Goal: Obtain resource: Obtain resource

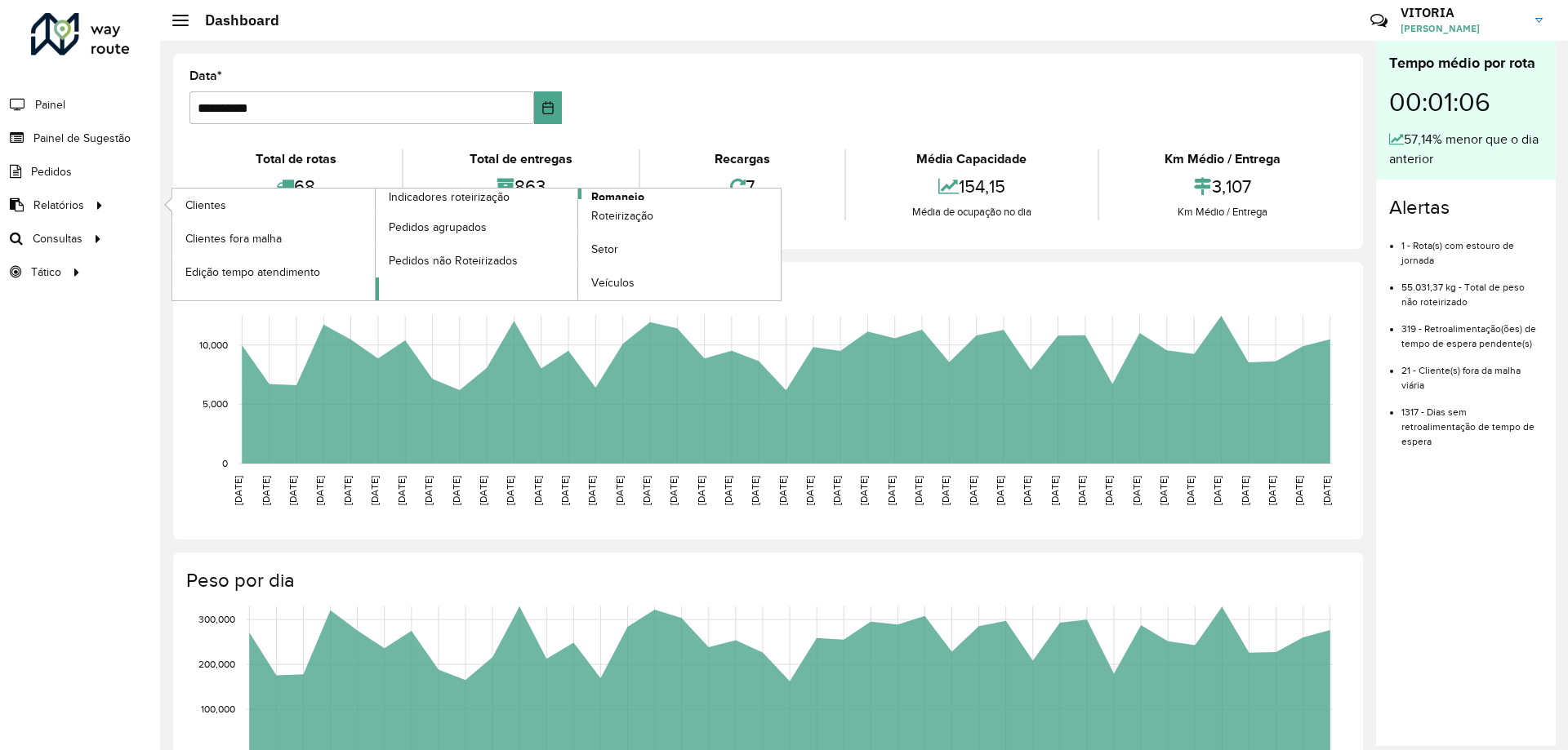
click at [611, 194] on span "Romaneio" at bounding box center [618, 197] width 53 height 18
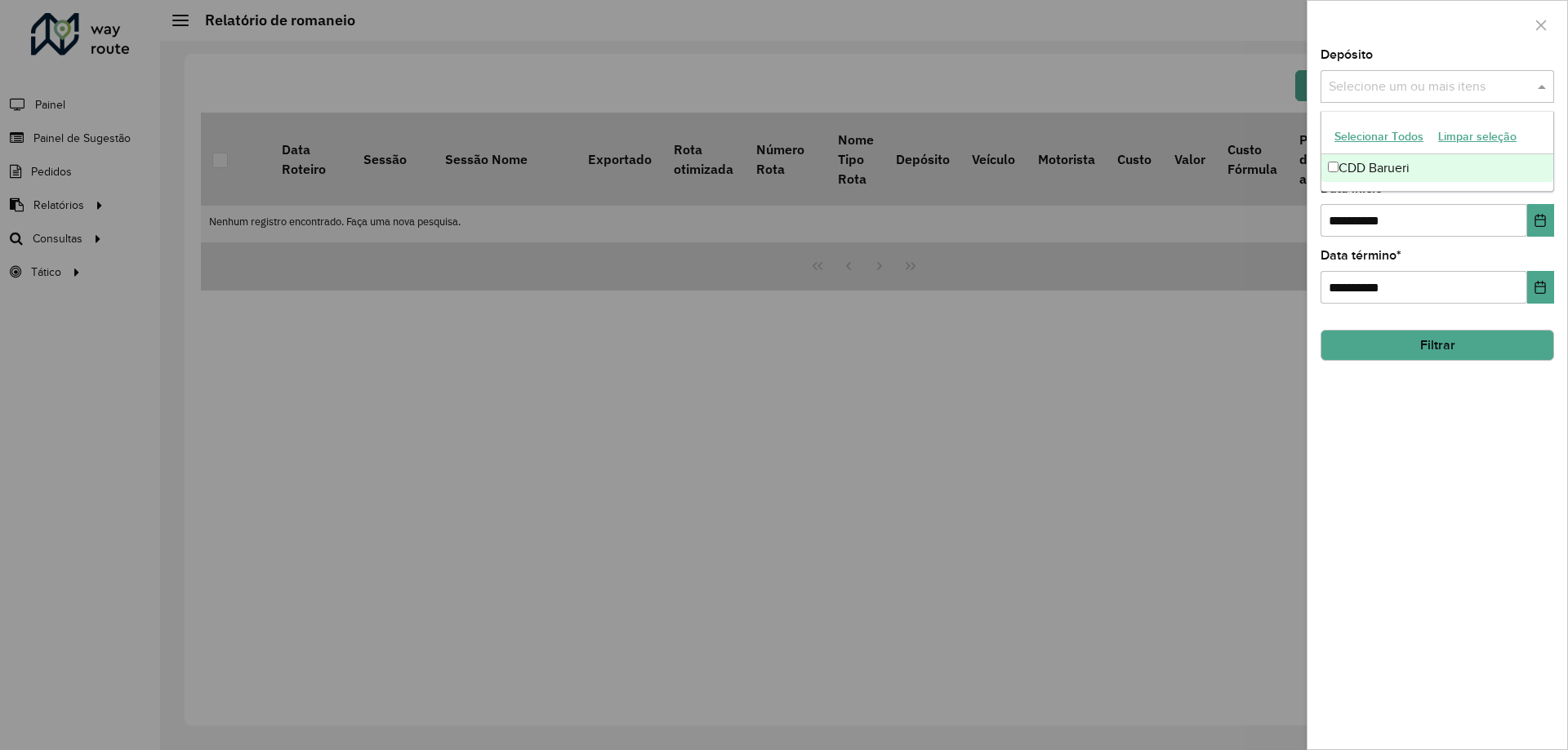
click at [1413, 88] on input "text" at bounding box center [1428, 87] width 209 height 19
click at [1355, 174] on div "CDD Barueri" at bounding box center [1437, 168] width 232 height 28
click at [1545, 218] on icon "Choose Date" at bounding box center [1540, 220] width 11 height 13
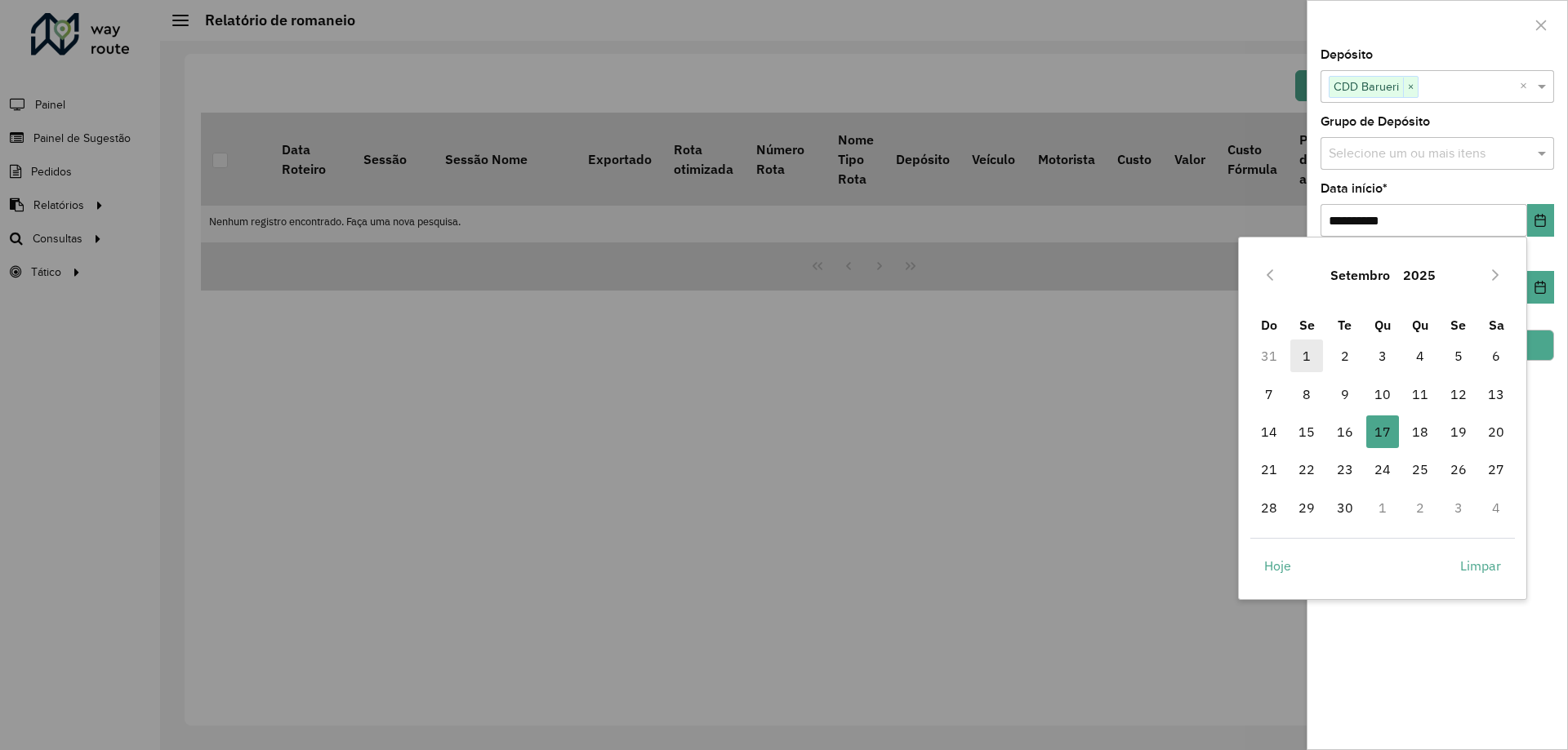
click at [1311, 358] on span "1" at bounding box center [1306, 355] width 32 height 32
type input "**********"
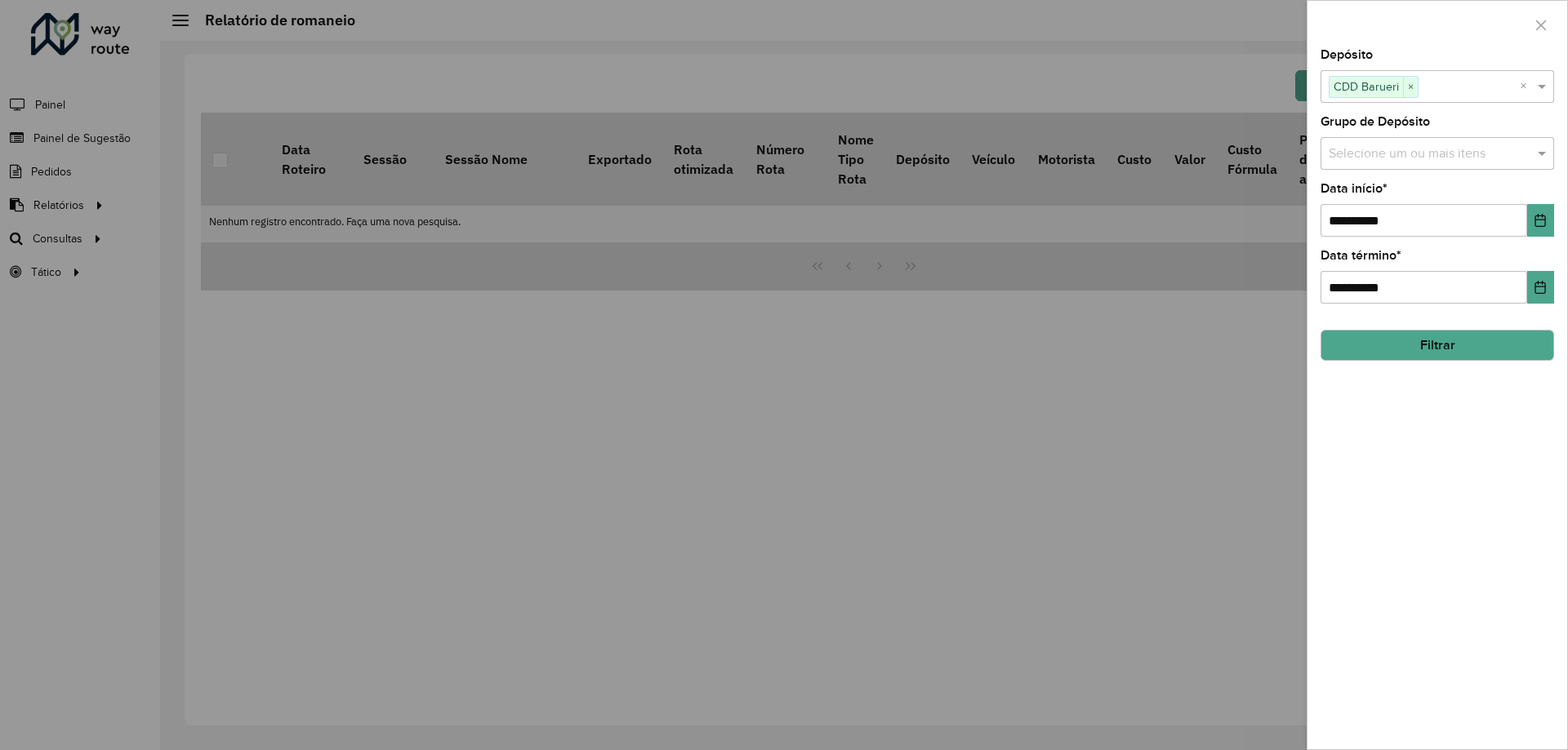
click at [1444, 354] on button "Filtrar" at bounding box center [1437, 345] width 233 height 31
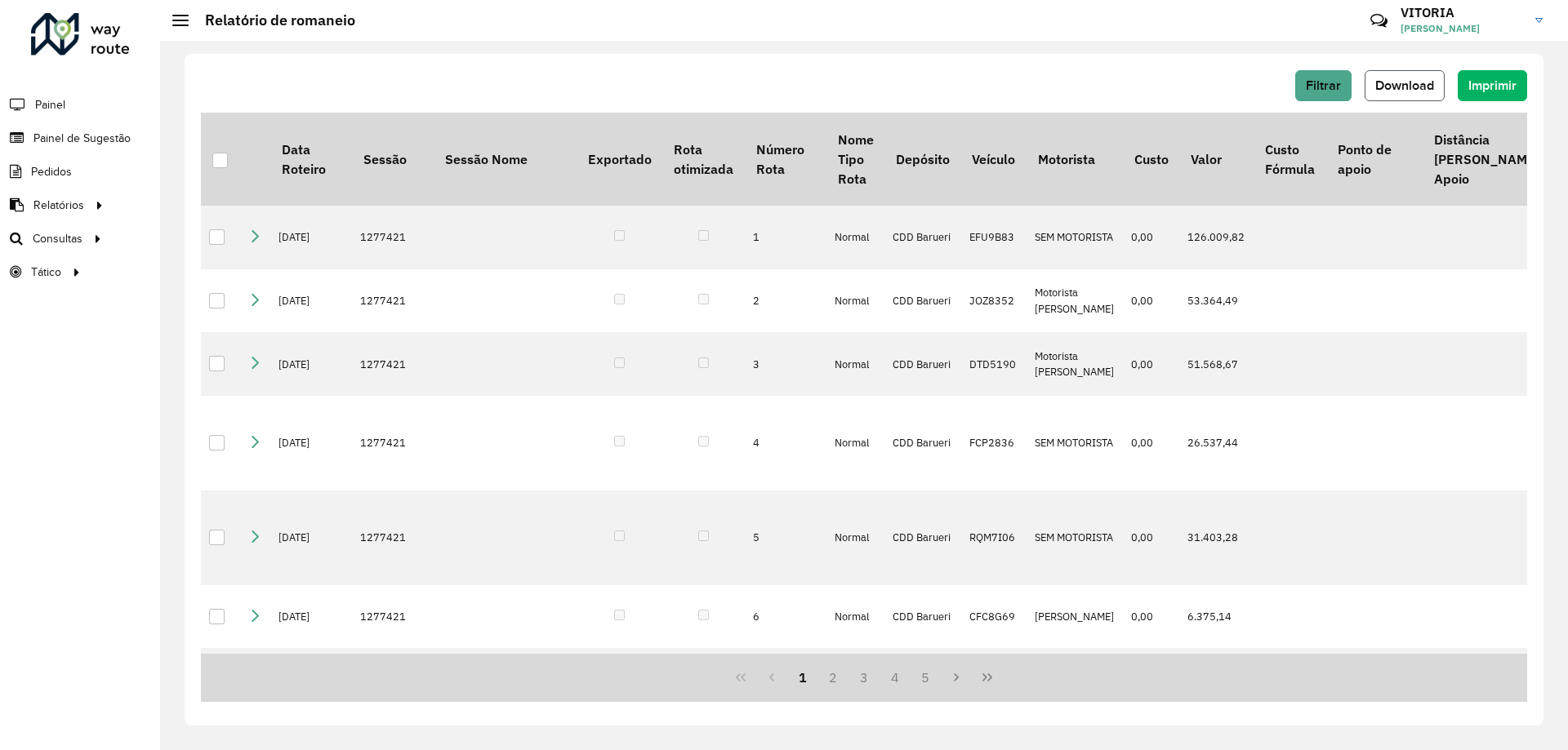
click at [1391, 94] on button "Download" at bounding box center [1404, 85] width 80 height 31
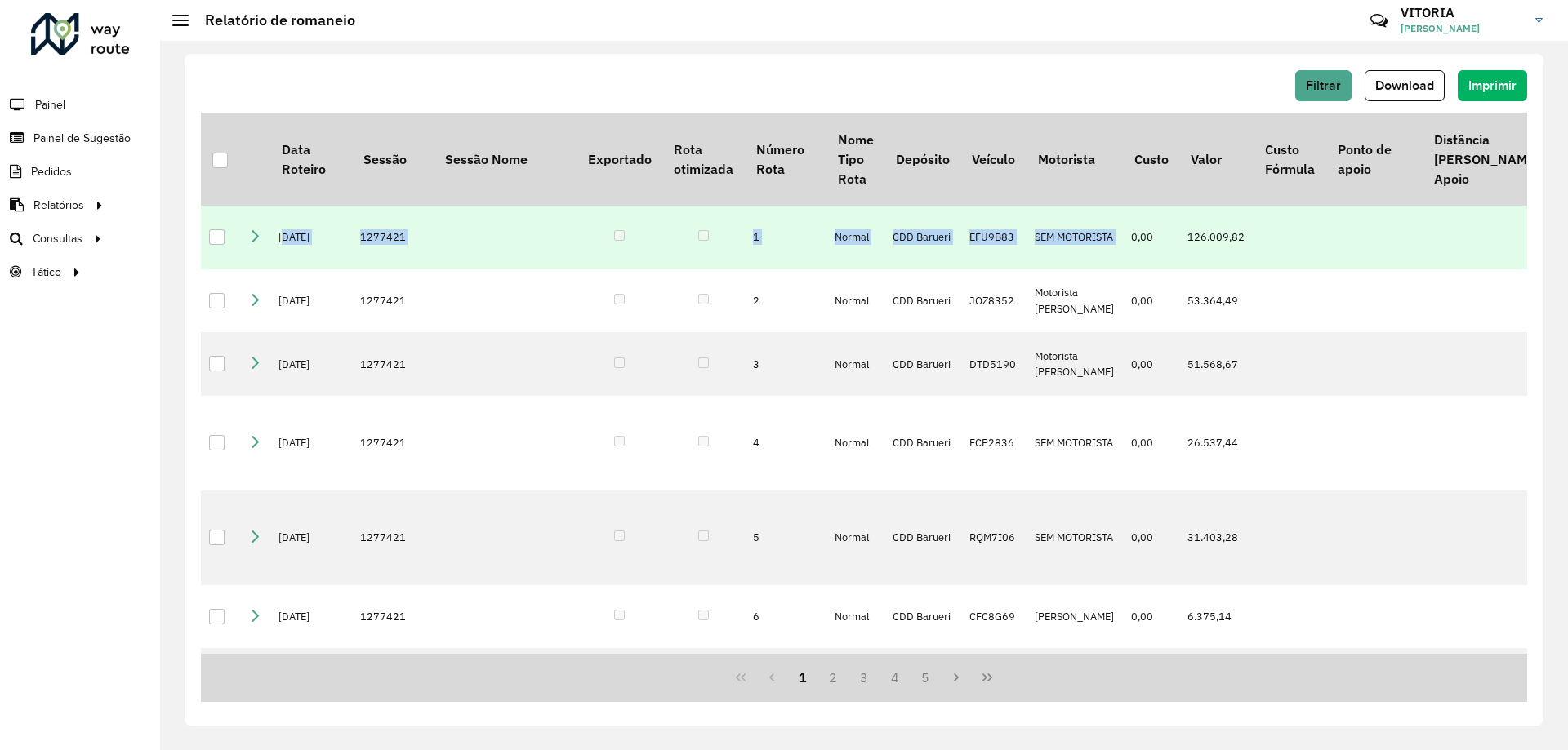
drag, startPoint x: 278, startPoint y: 239, endPoint x: 1115, endPoint y: 244, distance: 837.0
click at [1114, 243] on tr "[DATE] 1277421 1 Normal CDD Barueri EFU9B83 SEM MOTORISTA 0,00 126.009,82 130,0…" at bounding box center [1534, 237] width 2666 height 64
click at [1122, 244] on td "0,00" at bounding box center [1150, 237] width 56 height 64
